Goal: Information Seeking & Learning: Learn about a topic

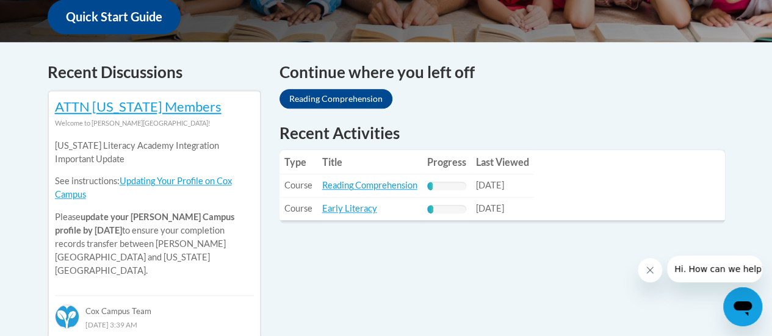
scroll to position [478, 0]
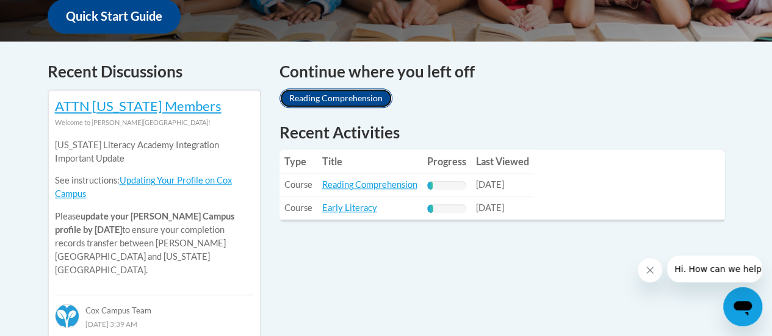
click at [364, 98] on link "Reading Comprehension" at bounding box center [335, 98] width 113 height 20
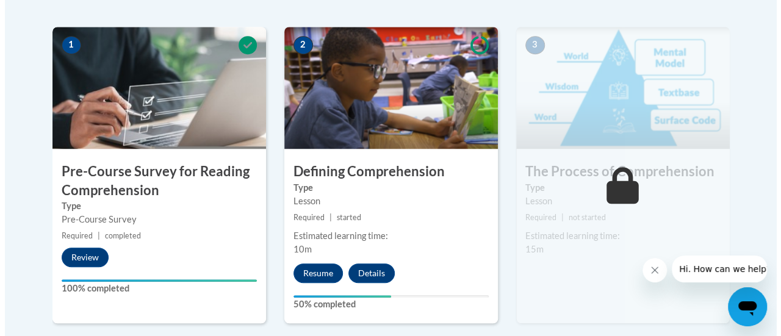
scroll to position [382, 0]
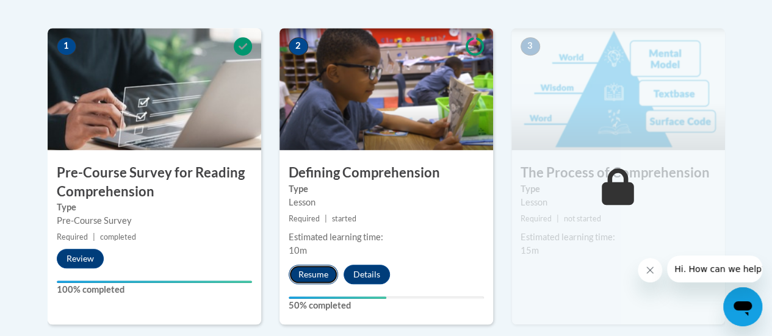
click at [321, 268] on button "Resume" at bounding box center [312, 275] width 49 height 20
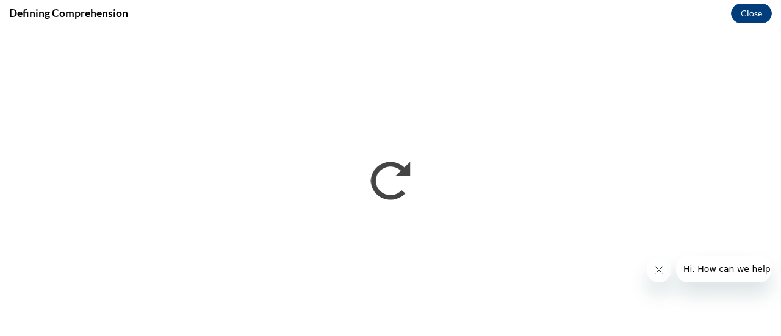
scroll to position [0, 0]
click at [748, 16] on button "Close" at bounding box center [751, 14] width 41 height 20
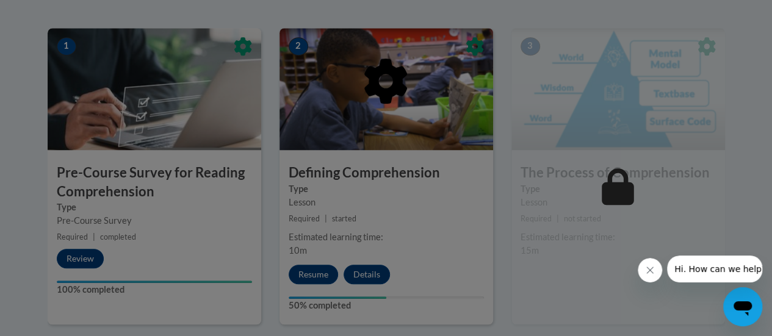
click at [316, 277] on div at bounding box center [386, 168] width 772 height 336
click at [317, 274] on div at bounding box center [386, 168] width 772 height 336
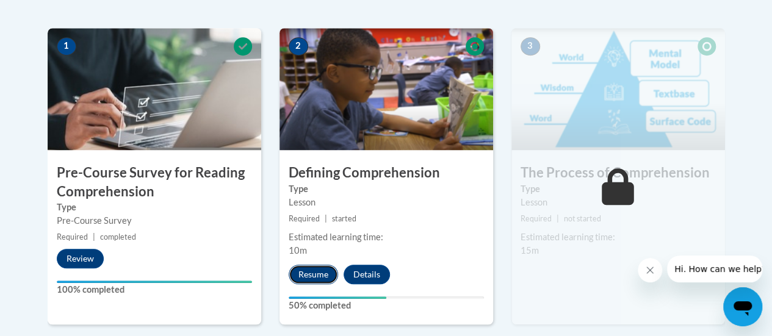
click at [320, 268] on button "Resume" at bounding box center [312, 275] width 49 height 20
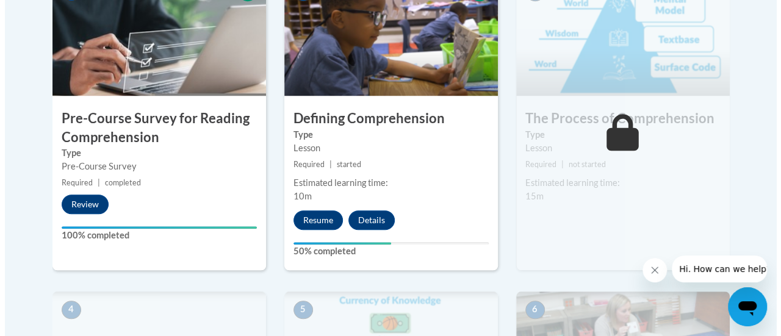
scroll to position [437, 0]
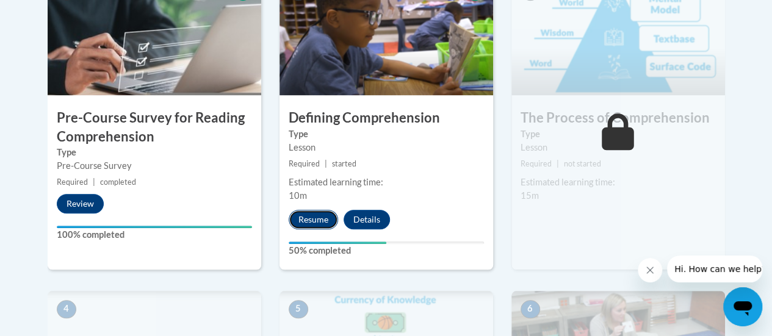
click at [325, 224] on button "Resume" at bounding box center [312, 220] width 49 height 20
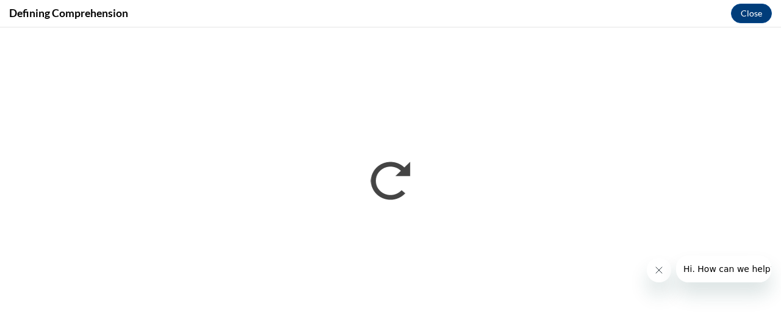
scroll to position [0, 0]
click at [654, 270] on icon "Close message from company" at bounding box center [658, 270] width 10 height 10
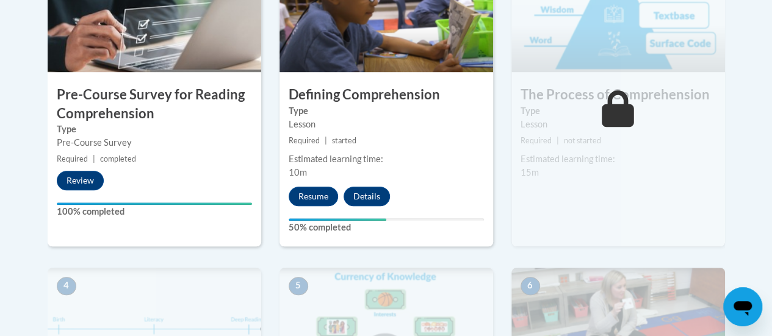
scroll to position [466, 0]
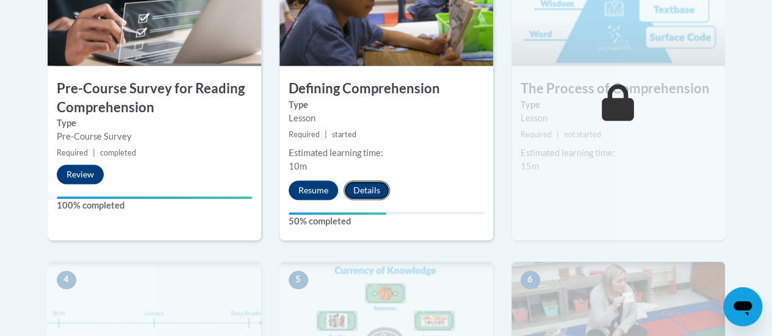
click at [355, 192] on button "Details" at bounding box center [366, 191] width 46 height 20
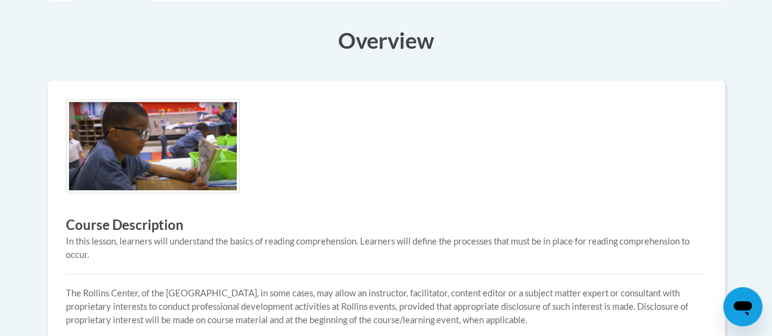
scroll to position [307, 0]
click at [124, 170] on img at bounding box center [153, 145] width 174 height 95
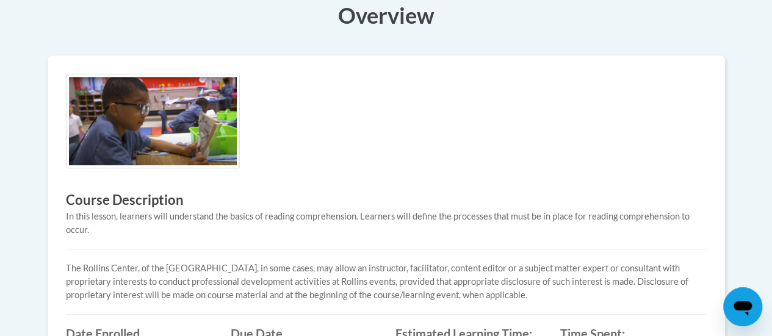
scroll to position [329, 0]
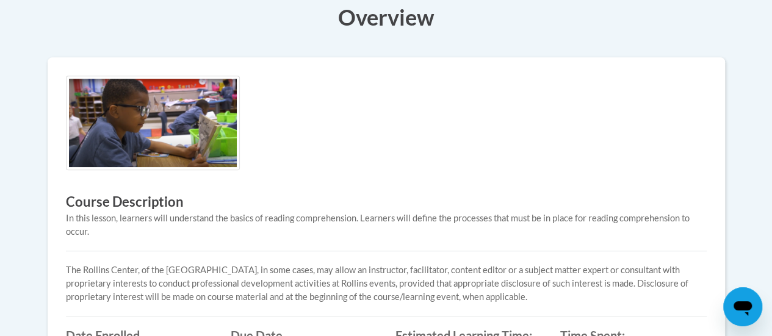
click at [702, 265] on p "The [PERSON_NAME] Center, of the [GEOGRAPHIC_DATA], in some cases, may allow an…" at bounding box center [386, 283] width 640 height 40
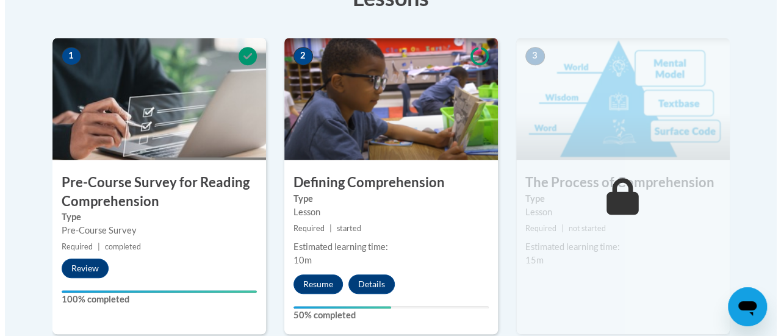
scroll to position [382, 0]
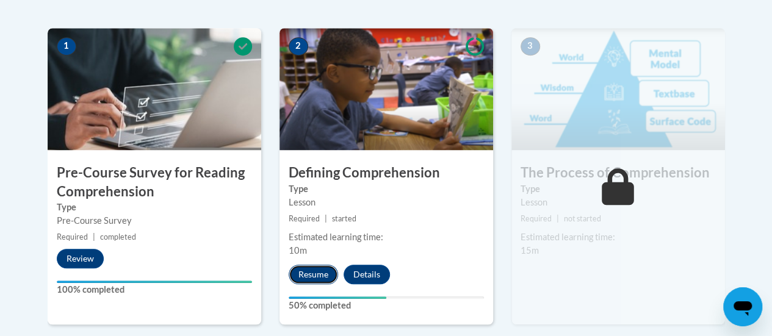
click at [317, 276] on button "Resume" at bounding box center [312, 275] width 49 height 20
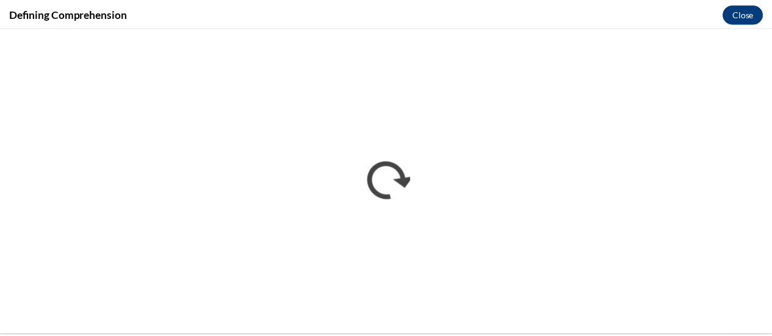
scroll to position [0, 0]
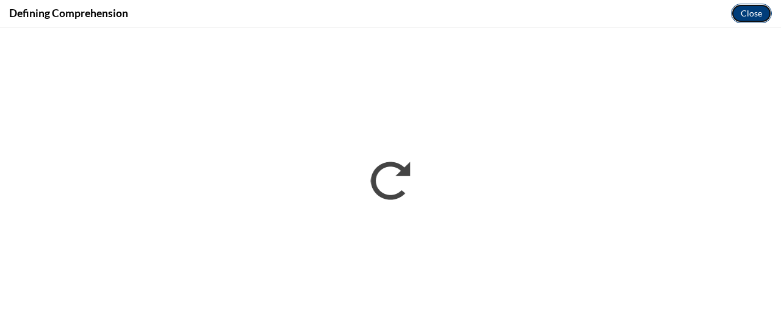
click at [744, 20] on button "Close" at bounding box center [751, 14] width 41 height 20
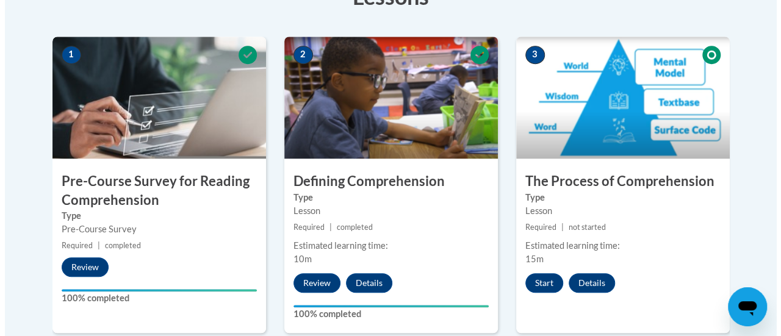
scroll to position [384, 0]
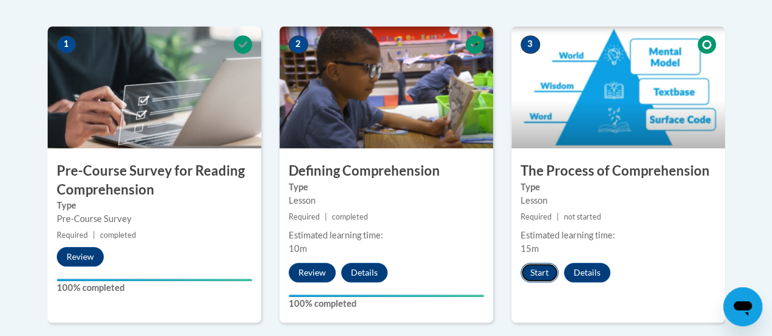
click at [534, 272] on button "Start" at bounding box center [539, 273] width 38 height 20
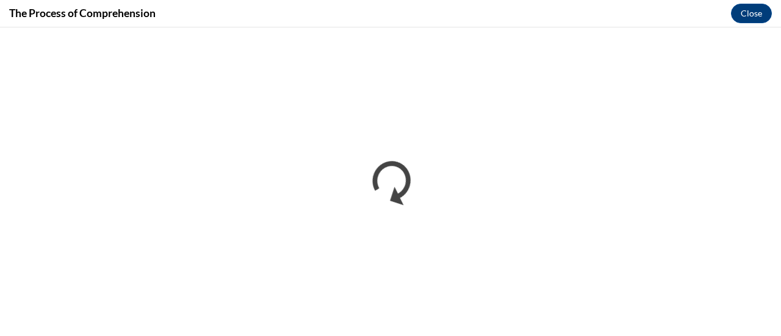
scroll to position [0, 0]
